Goal: Task Accomplishment & Management: Manage account settings

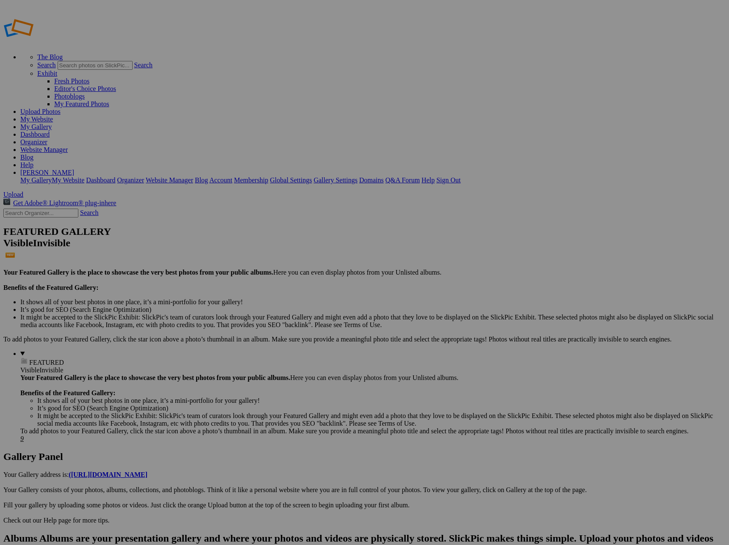
type input "3895 Reds Gait"
click at [289, 315] on span "Create" at bounding box center [280, 318] width 18 height 7
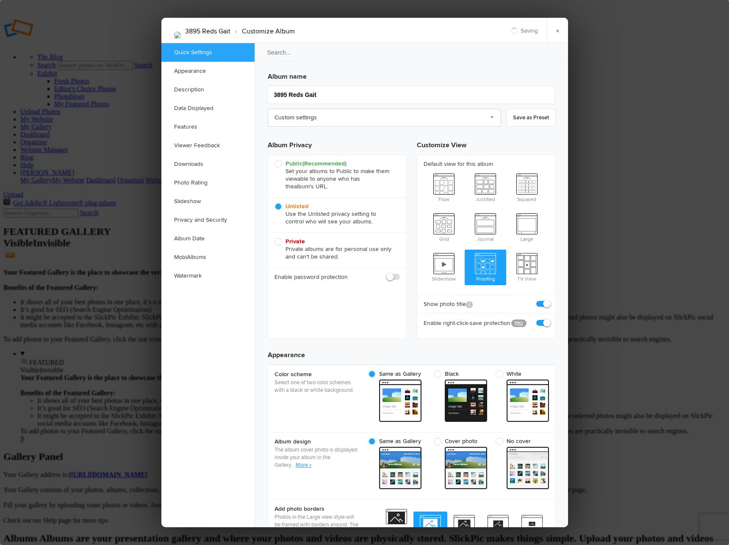
click at [484, 116] on link "Custom settings" at bounding box center [384, 118] width 233 height 18
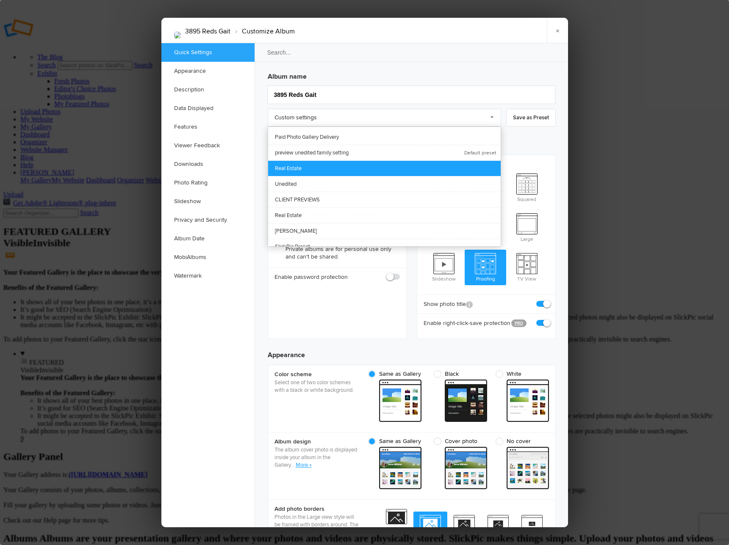
click at [353, 166] on link "Real Estate" at bounding box center [384, 168] width 232 height 16
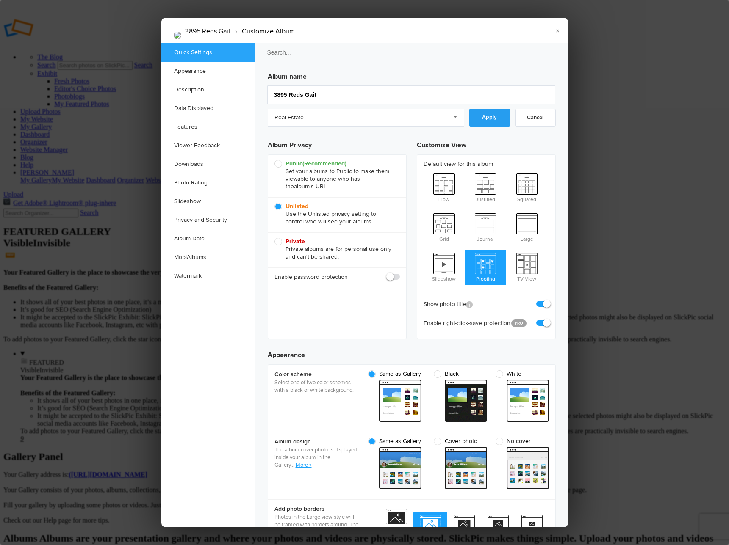
click at [487, 120] on link "Apply" at bounding box center [489, 118] width 41 height 18
radio input "true"
checkbox input "true"
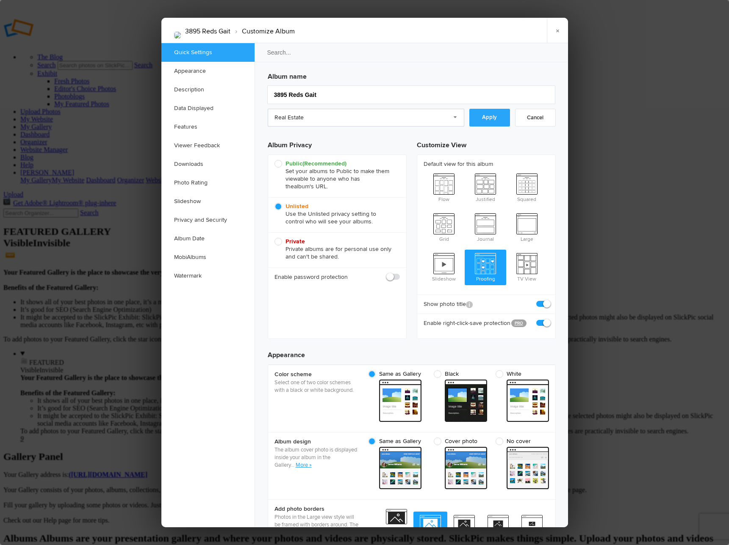
checkbox input "false"
checkbox input "true"
checkbox input "false"
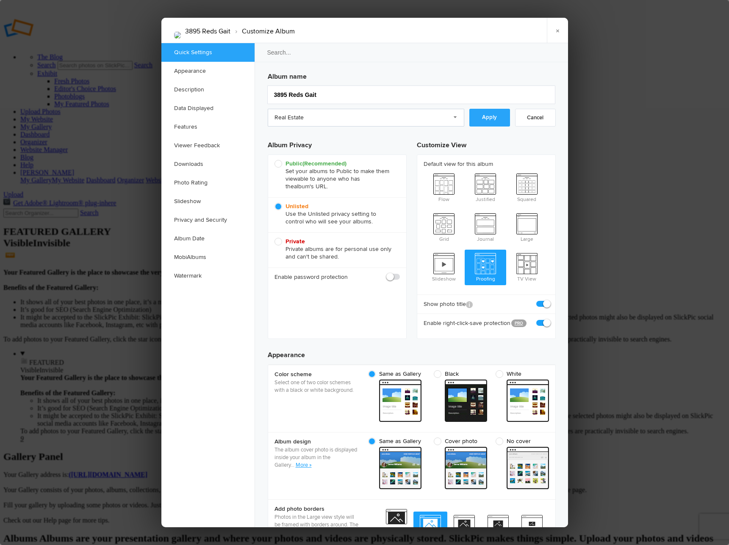
checkbox input "false"
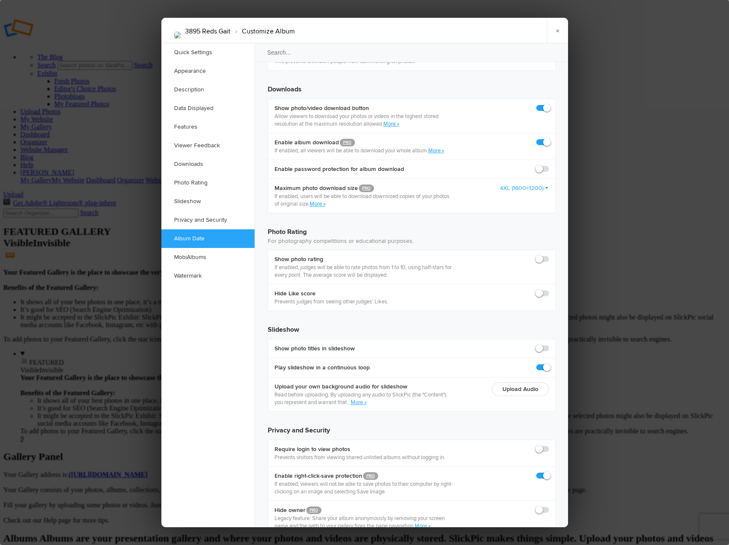
scroll to position [1730, 0]
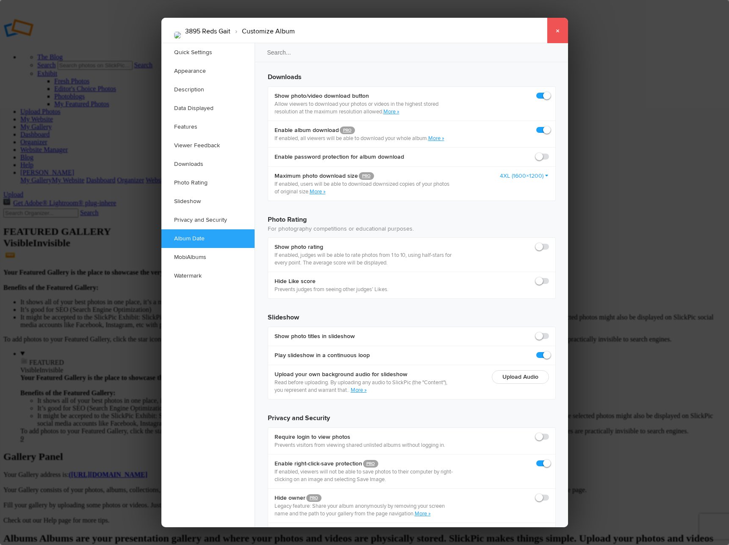
click at [555, 31] on link "×" at bounding box center [557, 30] width 21 height 25
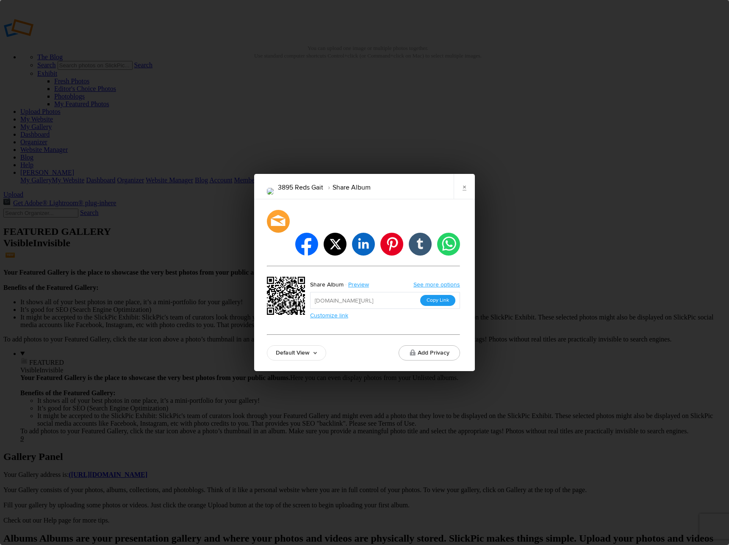
click at [437, 295] on button "Copy Link" at bounding box center [437, 300] width 35 height 11
click at [464, 199] on link "×" at bounding box center [463, 186] width 21 height 25
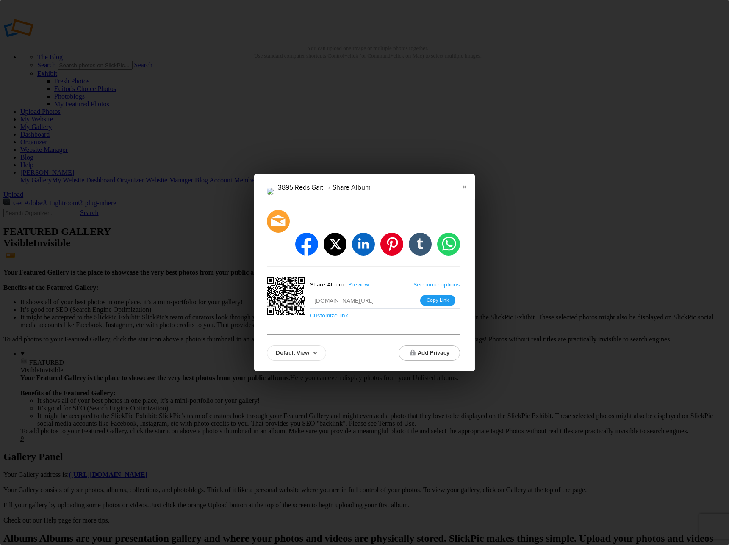
click at [438, 295] on button "Copy Link" at bounding box center [437, 300] width 35 height 11
drag, startPoint x: 464, startPoint y: 198, endPoint x: 395, endPoint y: 104, distance: 116.9
click at [464, 198] on link "×" at bounding box center [463, 186] width 21 height 25
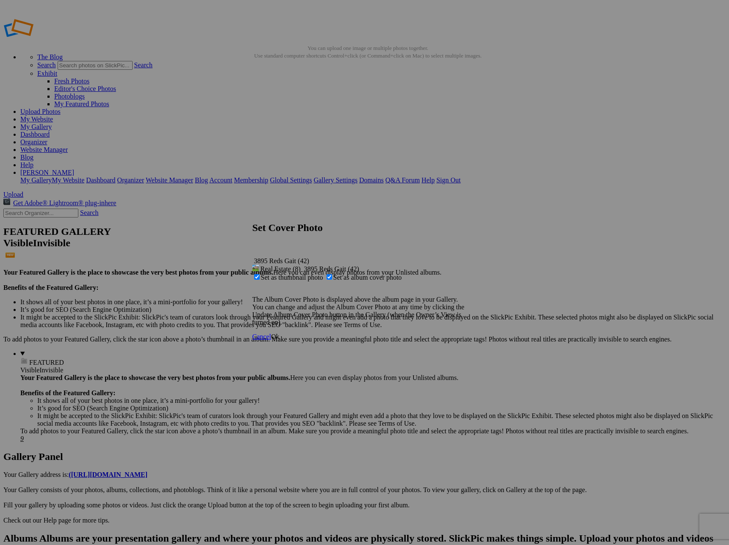
click at [279, 340] on span "Ok" at bounding box center [275, 336] width 8 height 7
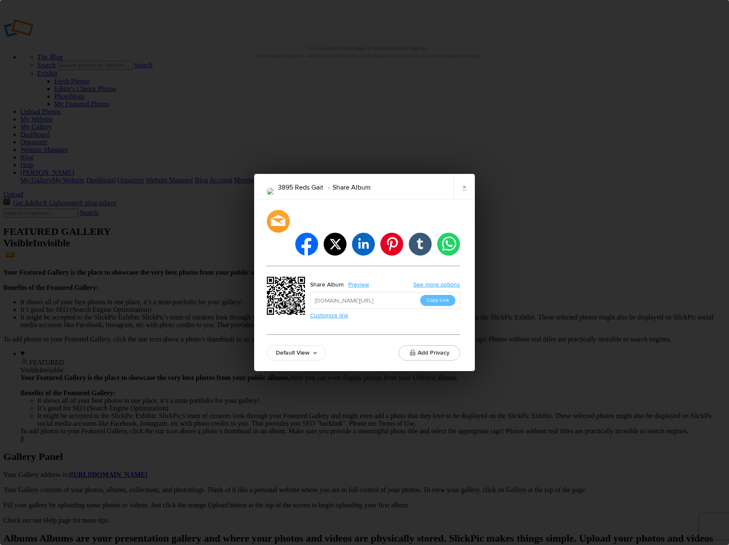
click at [441, 295] on button "Copy Link" at bounding box center [437, 300] width 35 height 11
